Goal: Navigation & Orientation: Find specific page/section

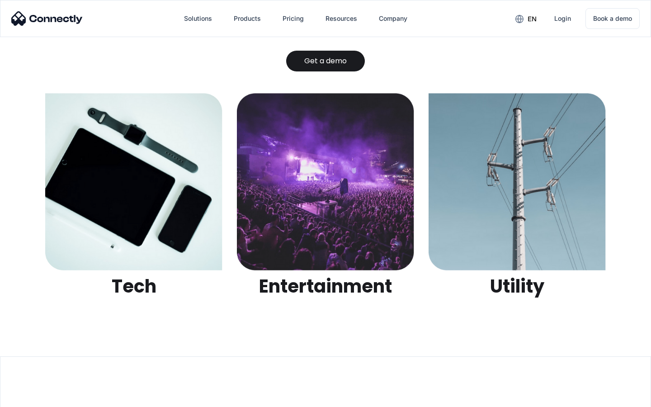
scroll to position [2852, 0]
